Goal: Task Accomplishment & Management: Complete application form

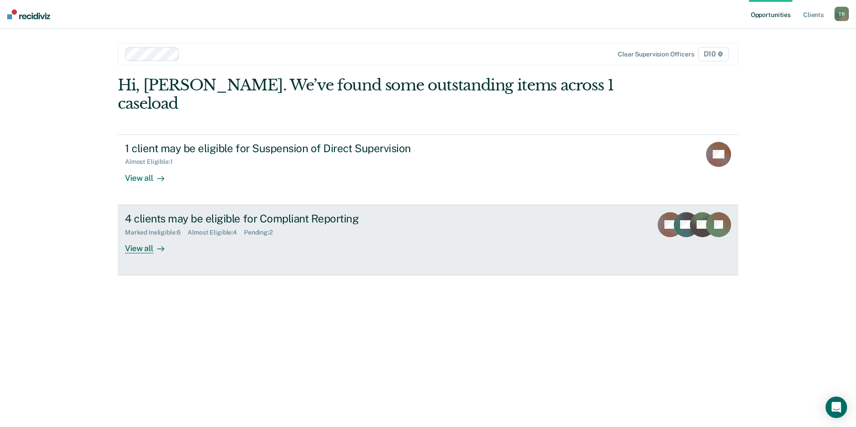
click at [146, 236] on div "View all" at bounding box center [150, 244] width 50 height 17
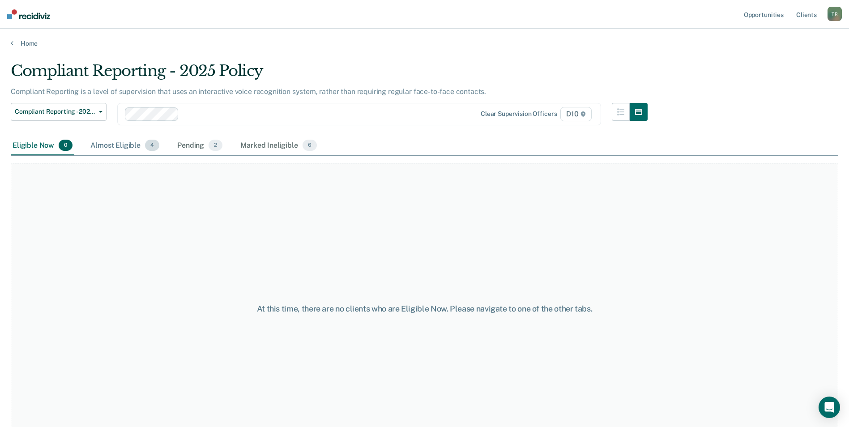
click at [119, 148] on div "Almost Eligible 4" at bounding box center [125, 146] width 73 height 20
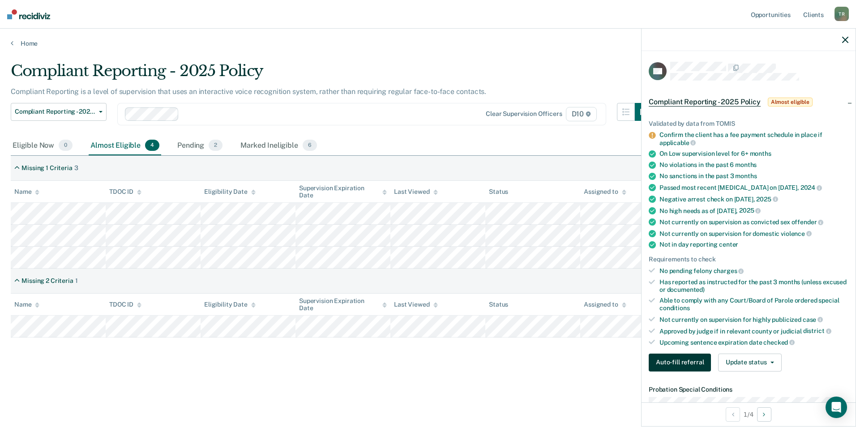
click at [675, 365] on button "Auto-fill referral" at bounding box center [680, 363] width 62 height 18
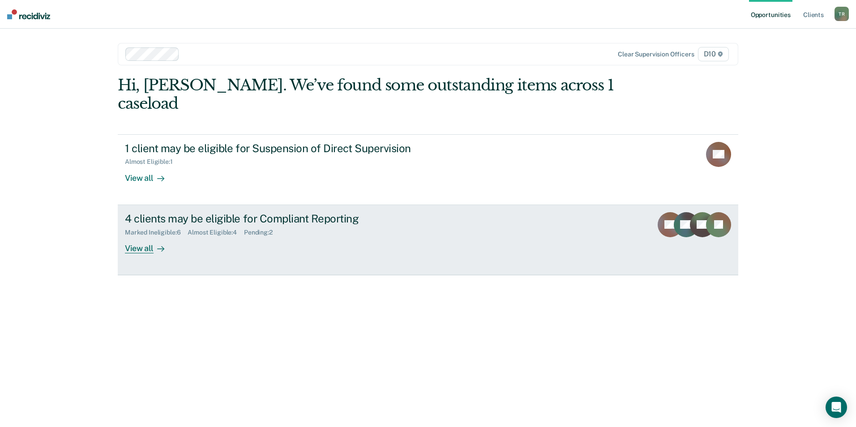
click at [210, 212] on div "4 clients may be eligible for Compliant Reporting" at bounding box center [282, 218] width 314 height 13
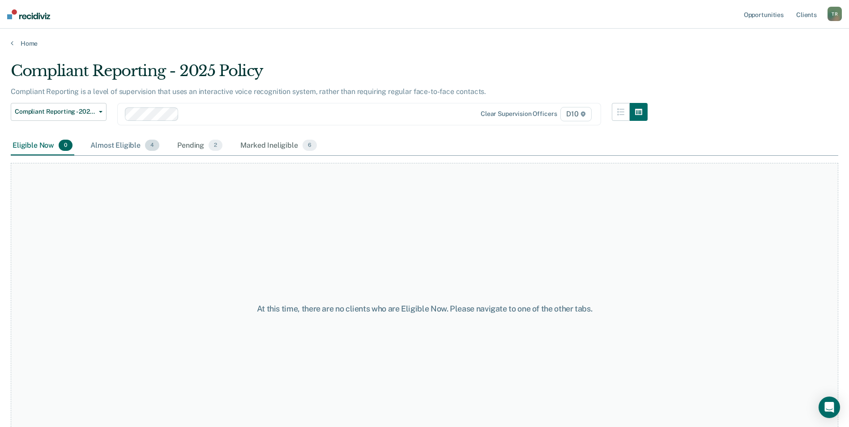
click at [123, 145] on div "Almost Eligible 4" at bounding box center [125, 146] width 73 height 20
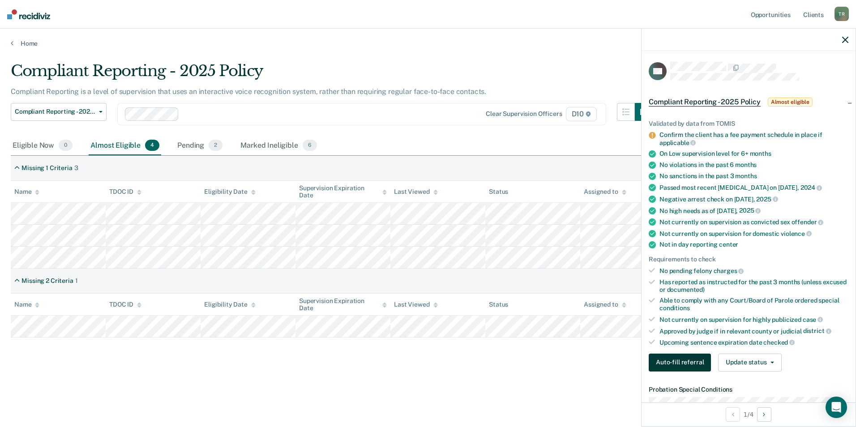
click at [679, 366] on button "Auto-fill referral" at bounding box center [680, 363] width 62 height 18
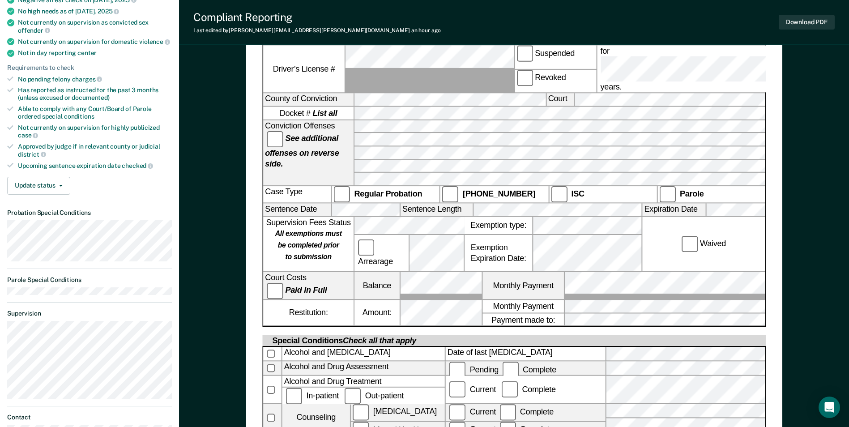
scroll to position [269, 0]
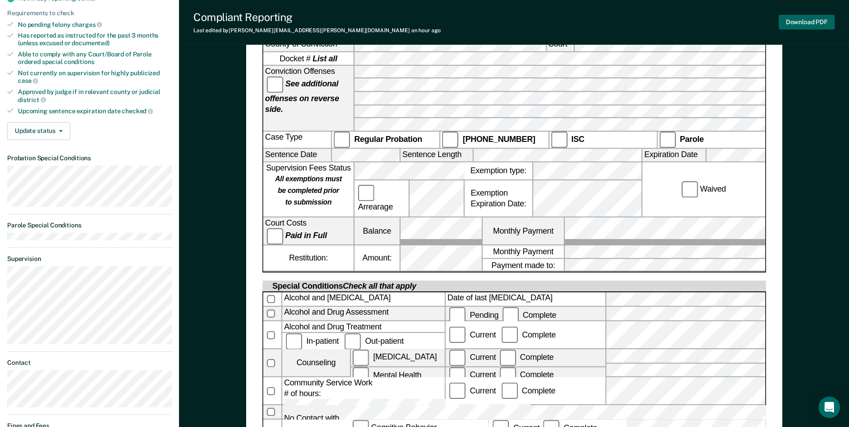
click at [804, 23] on button "Download PDF" at bounding box center [807, 22] width 56 height 15
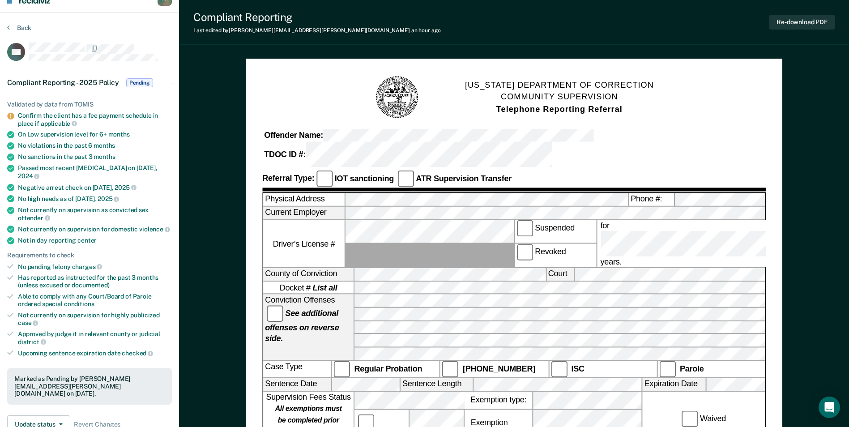
scroll to position [0, 0]
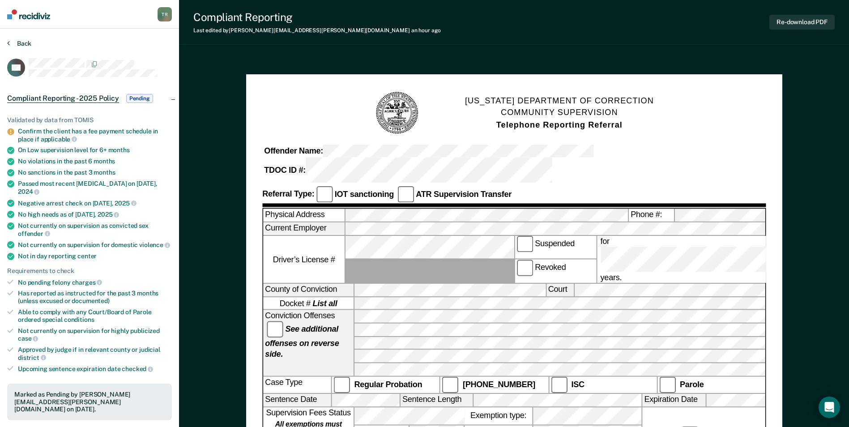
click at [16, 43] on button "Back" at bounding box center [19, 43] width 24 height 8
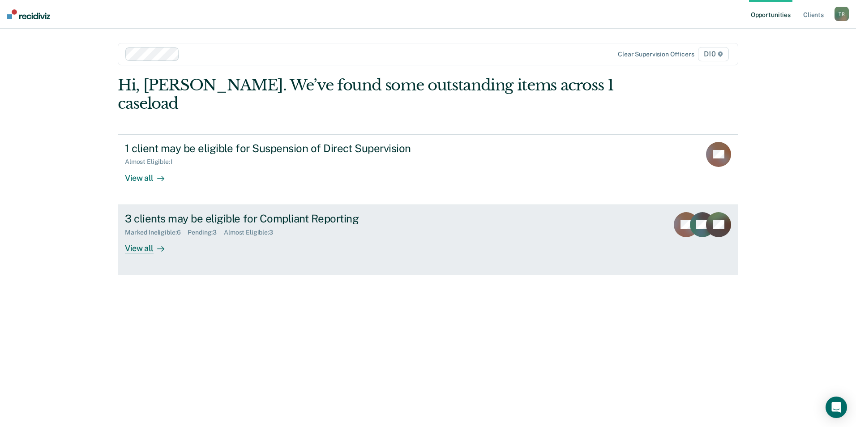
click at [197, 212] on div "3 clients may be eligible for Compliant Reporting" at bounding box center [282, 218] width 314 height 13
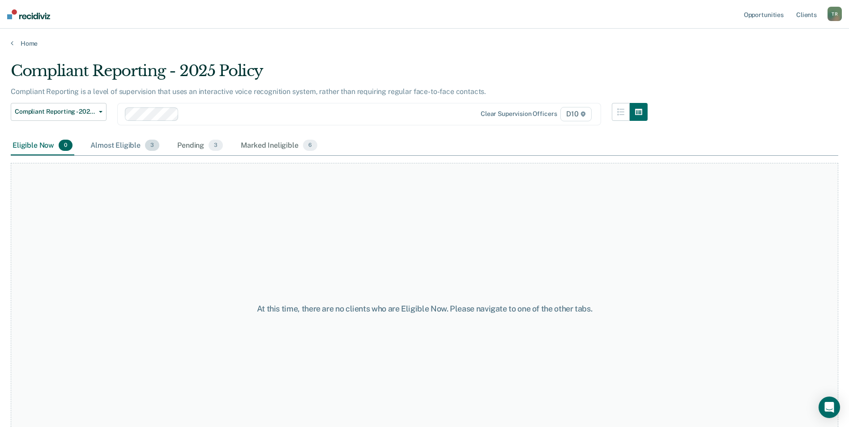
click at [103, 147] on div "Almost Eligible 3" at bounding box center [125, 146] width 73 height 20
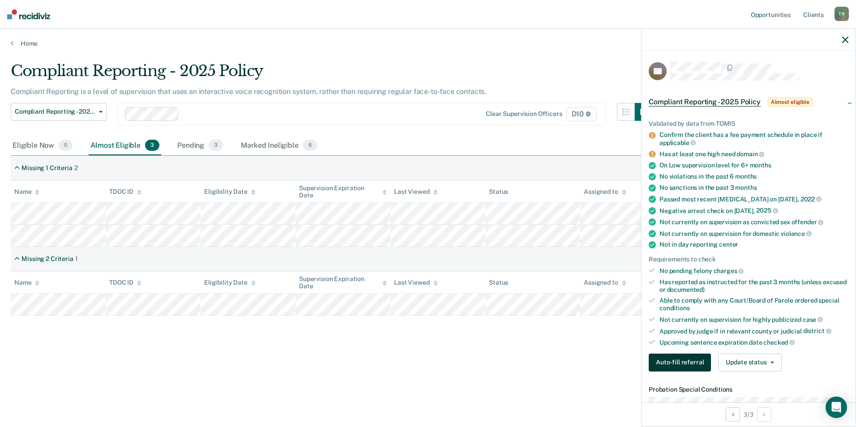
click at [672, 362] on button "Auto-fill referral" at bounding box center [680, 363] width 62 height 18
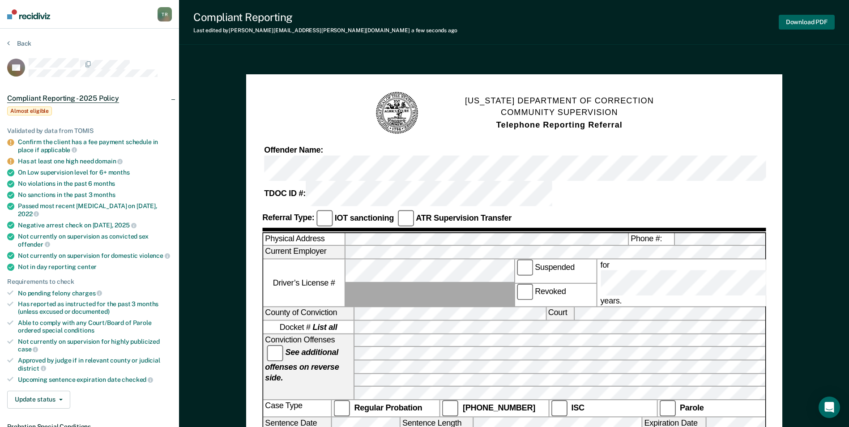
click at [809, 20] on button "Download PDF" at bounding box center [807, 22] width 56 height 15
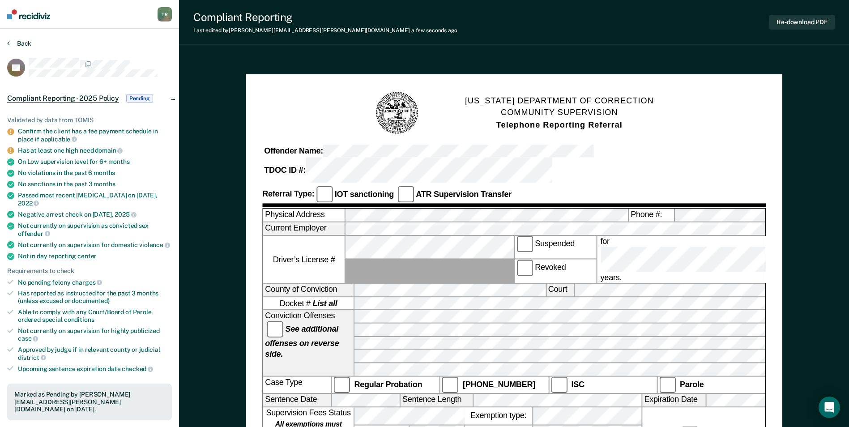
click at [26, 43] on button "Back" at bounding box center [19, 43] width 24 height 8
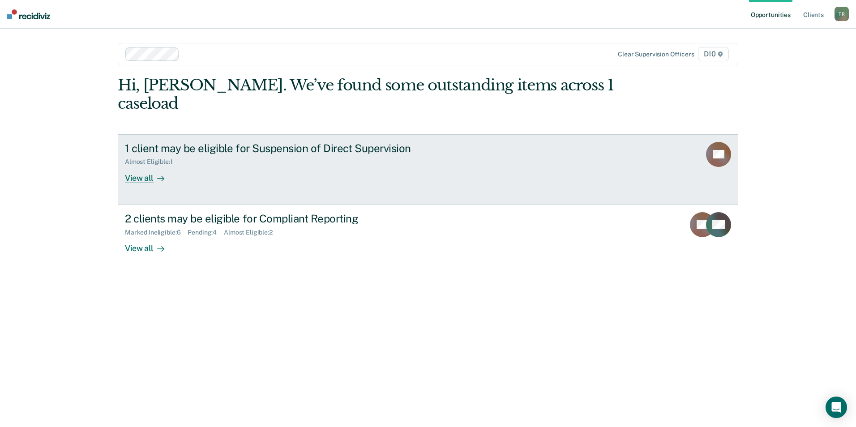
click at [209, 142] on div "1 client may be eligible for Suspension of Direct Supervision" at bounding box center [282, 148] width 314 height 13
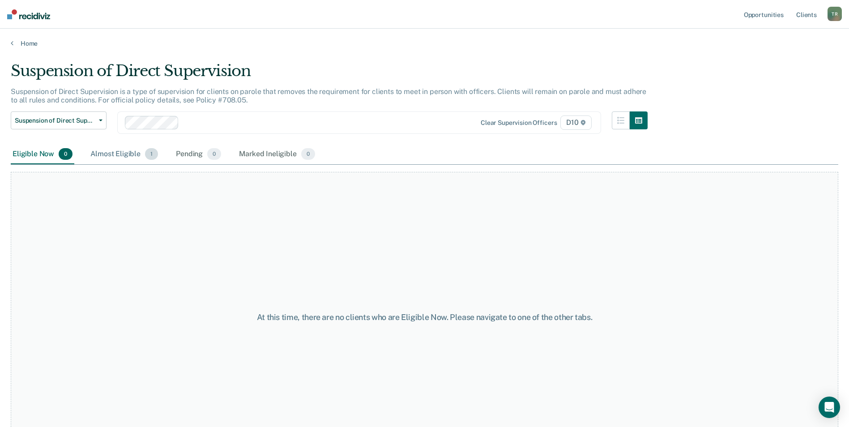
click at [121, 154] on div "Almost Eligible 1" at bounding box center [124, 155] width 71 height 20
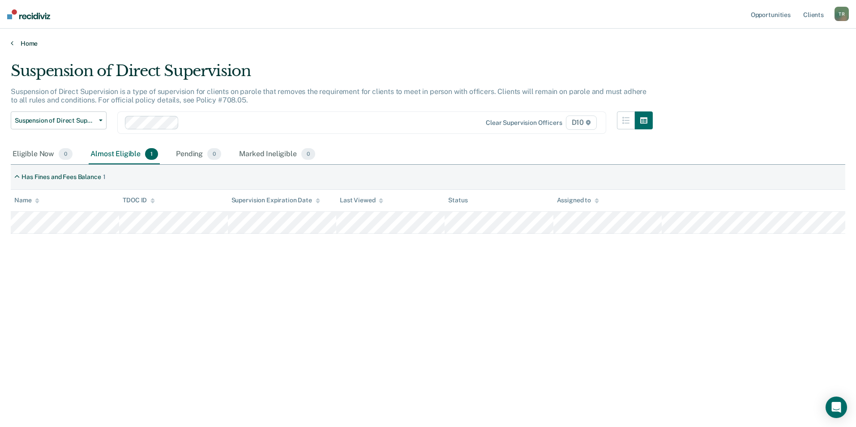
click at [13, 43] on link "Home" at bounding box center [428, 43] width 835 height 8
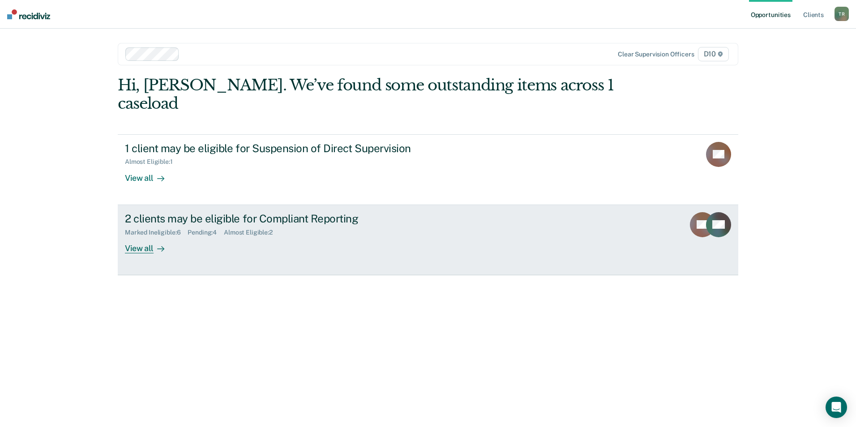
click at [217, 212] on div "2 clients may be eligible for Compliant Reporting" at bounding box center [282, 218] width 314 height 13
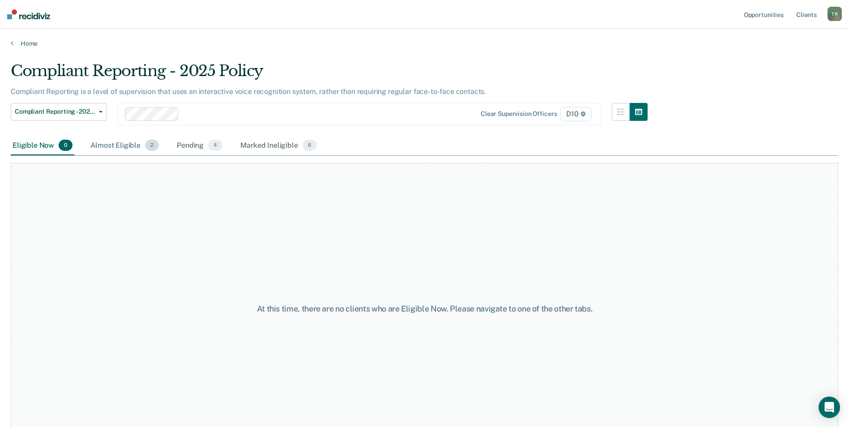
click at [121, 147] on div "Almost Eligible 2" at bounding box center [125, 146] width 72 height 20
